Goal: Task Accomplishment & Management: Manage account settings

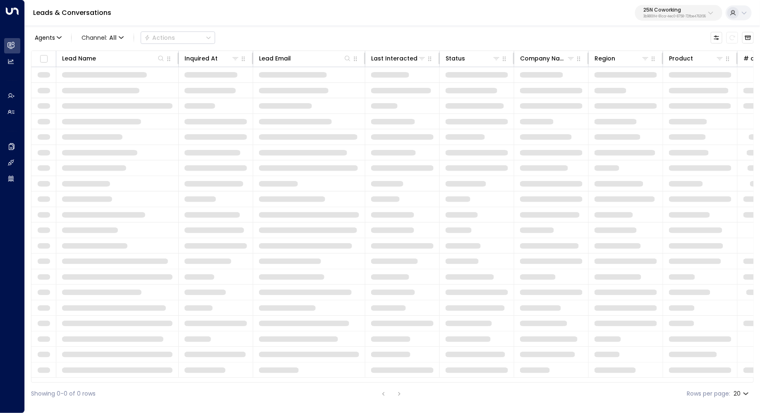
click at [678, 12] on p "25N Coworking" at bounding box center [674, 9] width 62 height 5
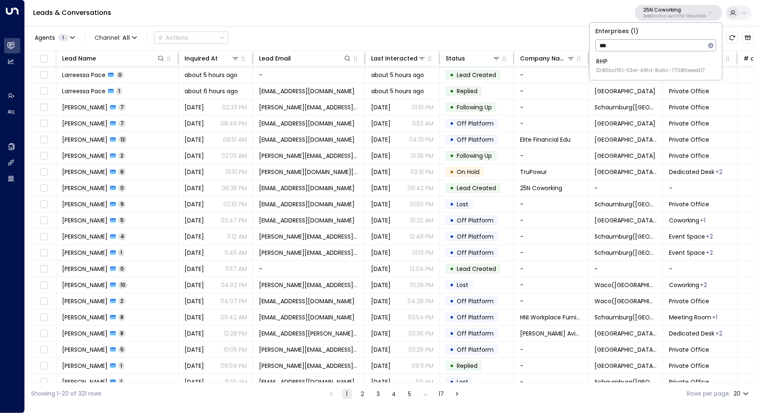
type input "***"
click at [642, 63] on div "RHP ID: 85bcf151-53e1-49fd-8d4c-7708fbeee317" at bounding box center [650, 65] width 109 height 17
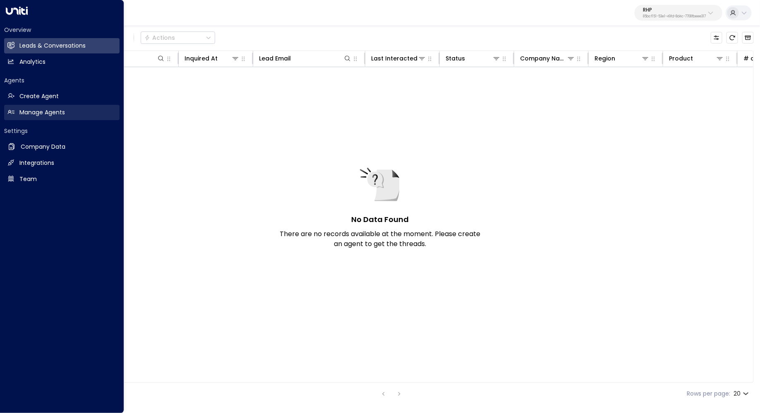
click at [39, 114] on h2 "Manage Agents" at bounding box center [42, 112] width 46 height 9
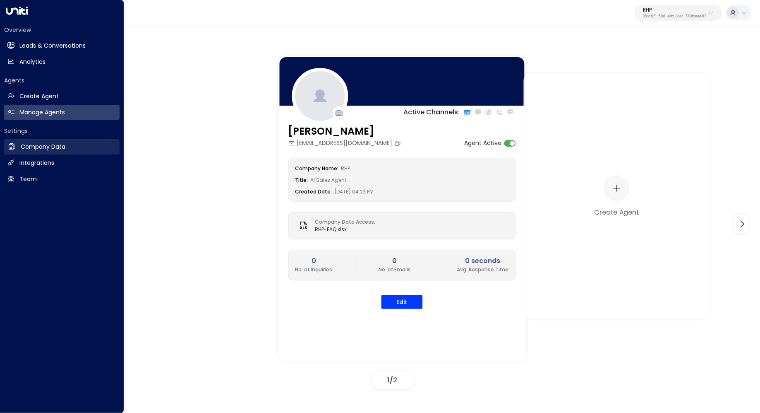
click at [43, 146] on h2 "Company Data" at bounding box center [43, 146] width 45 height 9
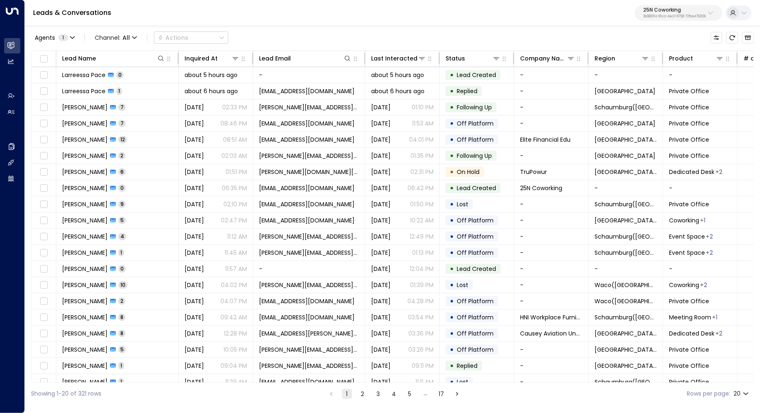
click at [688, 17] on p "3b9800f4-81ca-4ec0-8758-72fbe4763f36" at bounding box center [674, 16] width 62 height 3
type input "****"
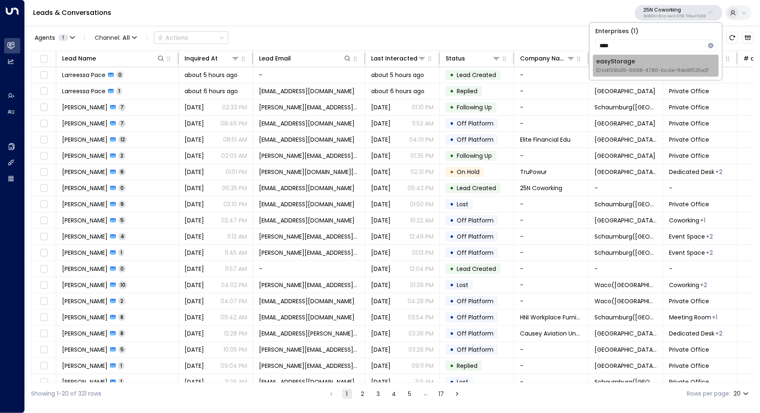
click at [626, 62] on div "easyStorage ID: b4f09b35-6698-4786-bcde-ffeb9f535e2f" at bounding box center [652, 65] width 113 height 17
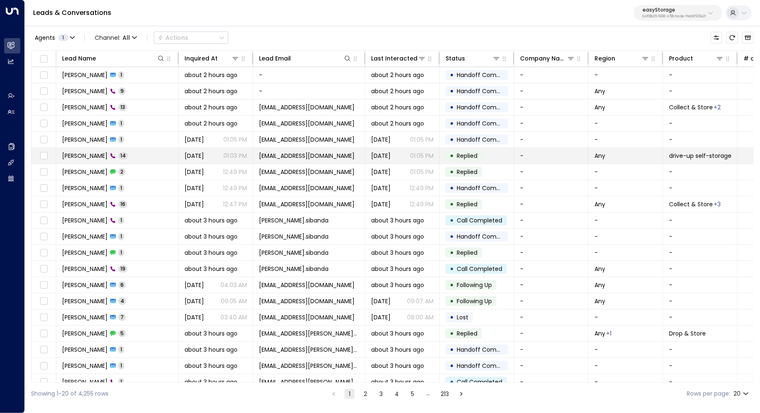
scroll to position [6, 0]
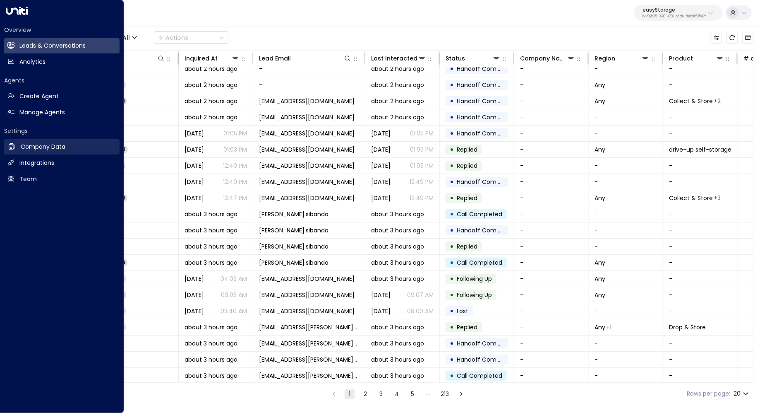
click at [44, 147] on h2 "Company Data" at bounding box center [43, 146] width 45 height 9
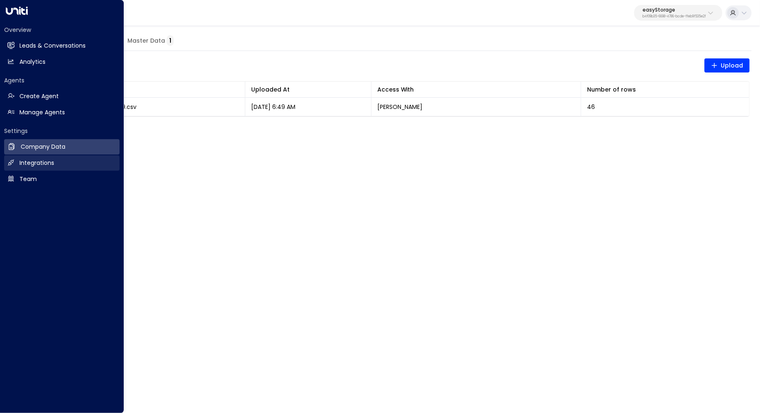
click at [28, 163] on h2 "Integrations" at bounding box center [36, 162] width 35 height 9
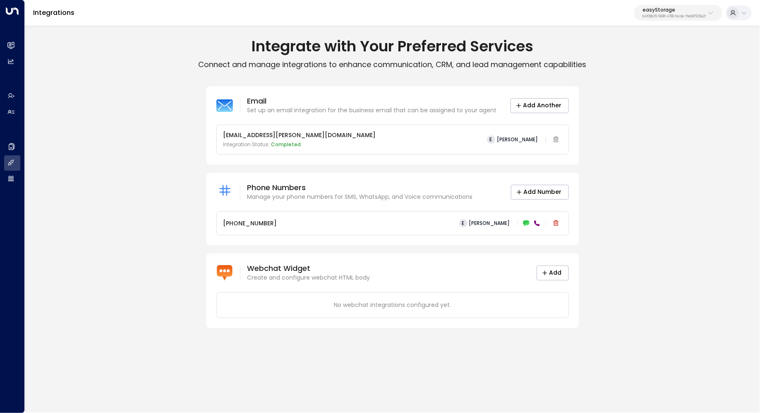
click at [360, 300] on p "No webchat integrations configured yet." at bounding box center [392, 304] width 338 height 9
click at [360, 277] on p "Create and configure webchat HTML body" at bounding box center [308, 277] width 123 height 9
click at [552, 274] on button "Add" at bounding box center [553, 272] width 32 height 15
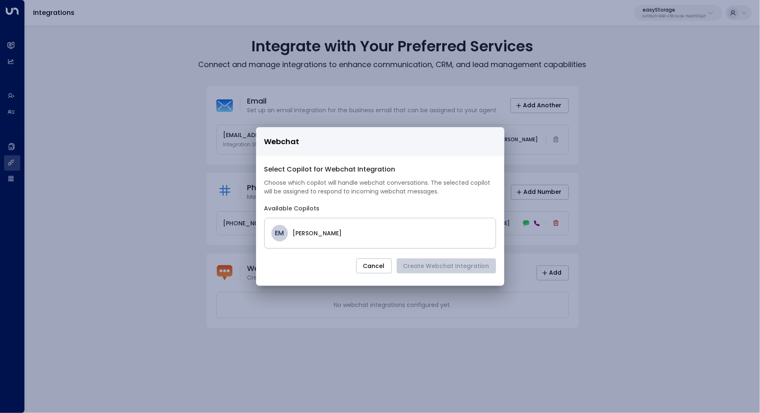
click at [310, 224] on div "EM [PERSON_NAME]" at bounding box center [380, 233] width 232 height 31
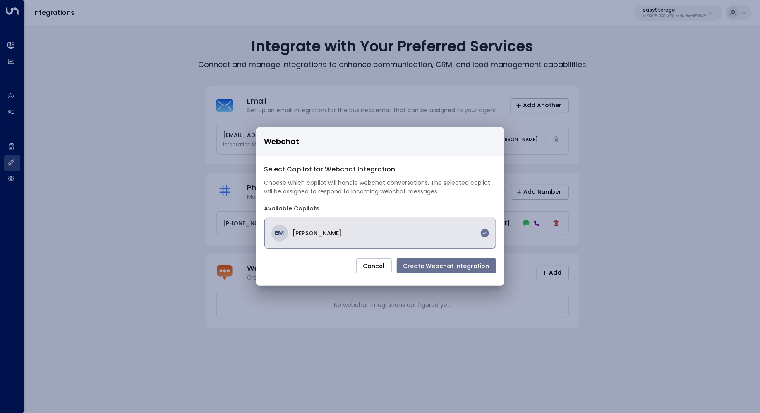
click at [447, 266] on button "Create Webchat Integration" at bounding box center [446, 265] width 99 height 15
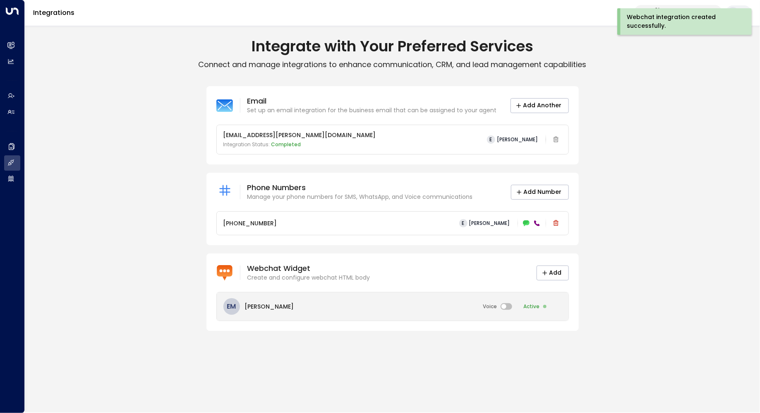
click at [318, 302] on div "EM [PERSON_NAME] Voice Active" at bounding box center [393, 306] width 352 height 28
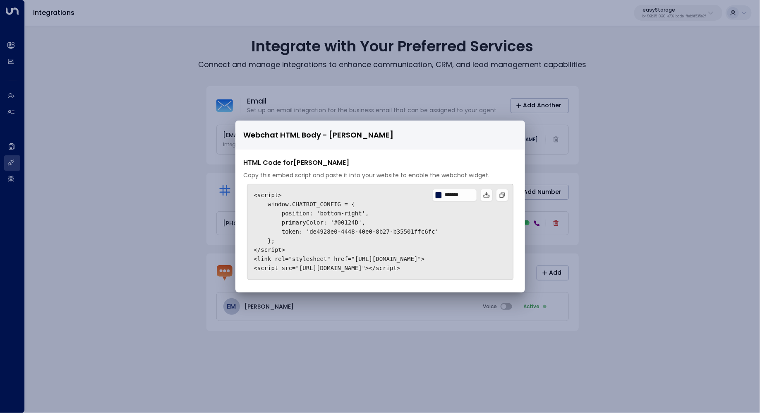
click at [624, 198] on div "Webchat HTML Body - [PERSON_NAME] HTML Code for [PERSON_NAME] Copy this embed s…" at bounding box center [380, 206] width 760 height 413
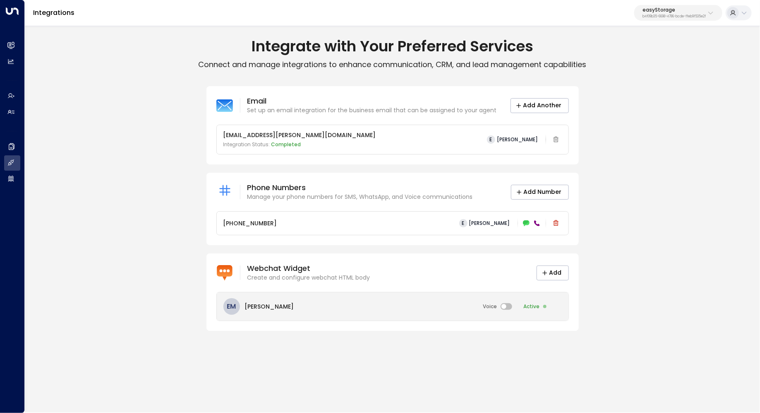
click at [457, 312] on div "EM [PERSON_NAME] Voice Active" at bounding box center [393, 306] width 352 height 28
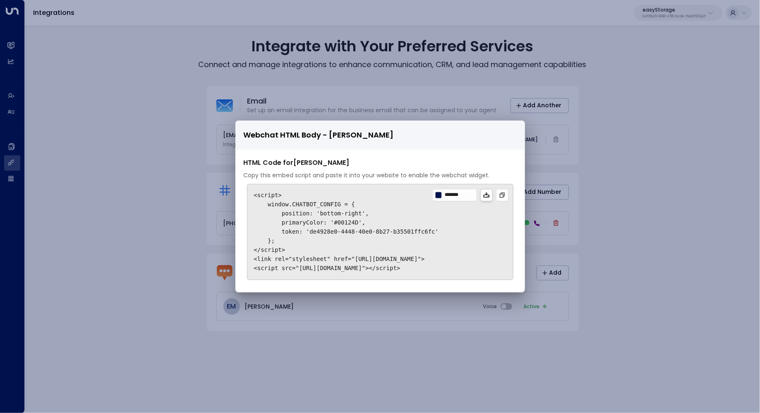
click at [488, 198] on icon at bounding box center [486, 195] width 7 height 7
click at [597, 82] on div "Webchat HTML Body - [PERSON_NAME] HTML Code for [PERSON_NAME] Copy this embed s…" at bounding box center [380, 206] width 760 height 413
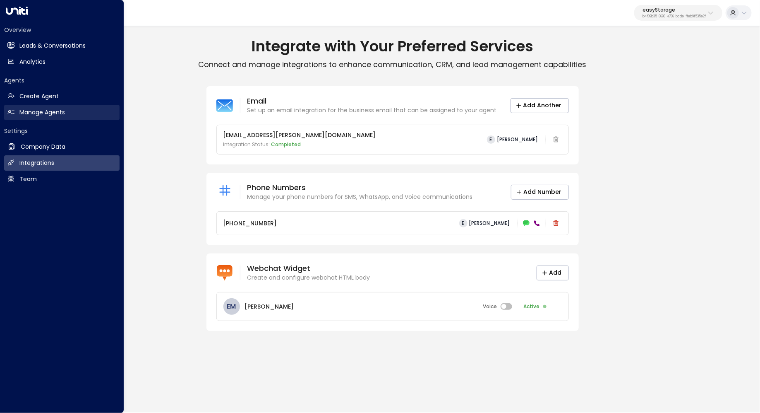
click at [55, 112] on h2 "Manage Agents" at bounding box center [42, 112] width 46 height 9
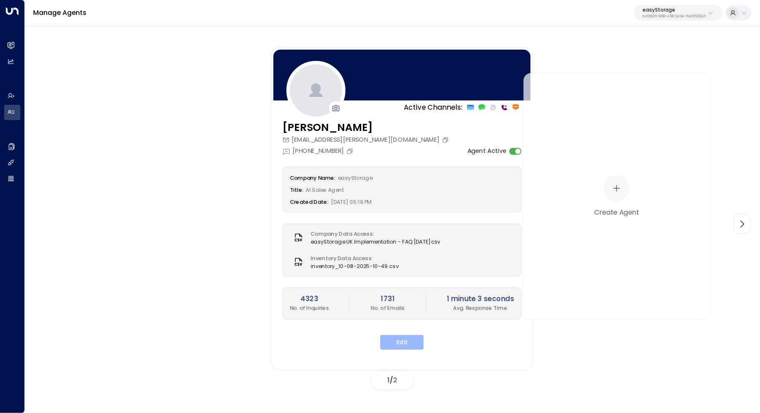
click at [398, 336] on button "Edit" at bounding box center [401, 342] width 43 height 15
